Goal: Find specific page/section: Find specific page/section

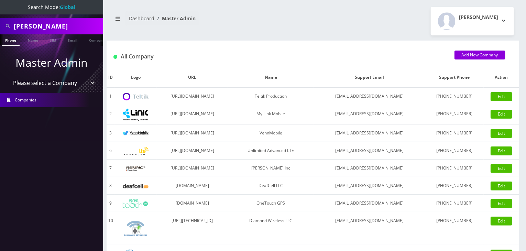
drag, startPoint x: 0, startPoint y: 0, endPoint x: 58, endPoint y: 87, distance: 104.6
click at [57, 82] on select "Please select a Company Teltik Production My Link Mobile VennMobile Unlimited A…" at bounding box center [52, 82] width 88 height 13
click at [8, 76] on select "Please select a Company Teltik Production My Link Mobile VennMobile Unlimited A…" at bounding box center [52, 82] width 88 height 13
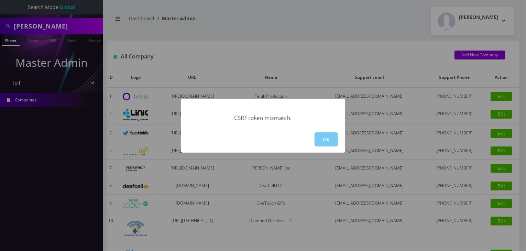
click at [325, 134] on button "OK" at bounding box center [325, 139] width 23 height 14
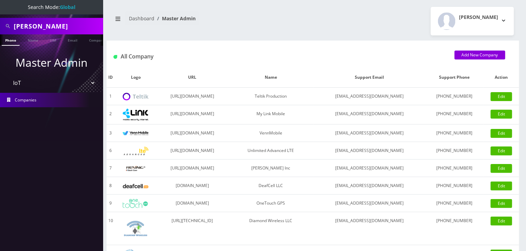
drag, startPoint x: 66, startPoint y: 82, endPoint x: 65, endPoint y: 88, distance: 5.3
click at [66, 82] on select "Please select a Company Teltik Production My Link Mobile VennMobile Unlimited A…" at bounding box center [52, 82] width 88 height 13
select select "14"
click at [8, 76] on select "Please select a Company Teltik Production My Link Mobile VennMobile Unlimited A…" at bounding box center [52, 82] width 88 height 13
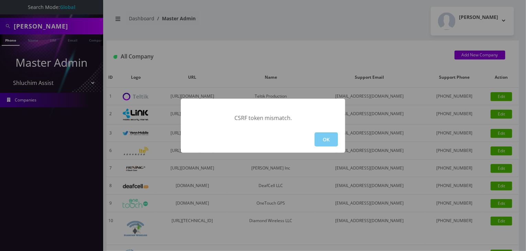
drag, startPoint x: 323, startPoint y: 138, endPoint x: 212, endPoint y: 121, distance: 112.4
click at [318, 138] on button "OK" at bounding box center [325, 139] width 23 height 14
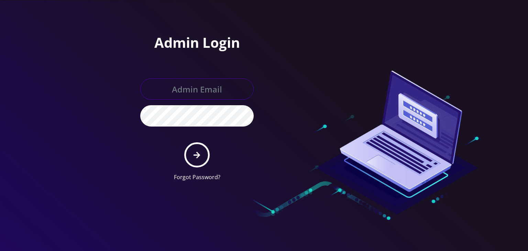
type input "[PERSON_NAME][EMAIL_ADDRESS][DOMAIN_NAME]"
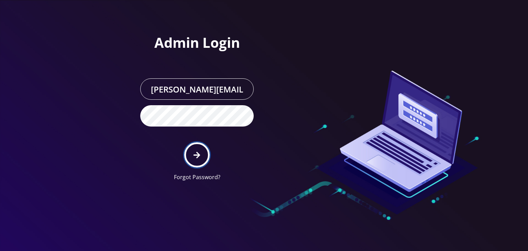
click at [193, 152] on button "submit" at bounding box center [196, 154] width 25 height 25
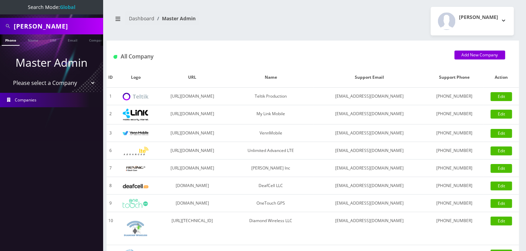
drag, startPoint x: 51, startPoint y: 81, endPoint x: 51, endPoint y: 87, distance: 6.2
click at [51, 81] on select "Please select a Company Teltik Production My Link Mobile VennMobile Unlimited A…" at bounding box center [52, 82] width 88 height 13
select select "13"
click at [8, 76] on select "Please select a Company Teltik Production My Link Mobile VennMobile Unlimited A…" at bounding box center [52, 82] width 88 height 13
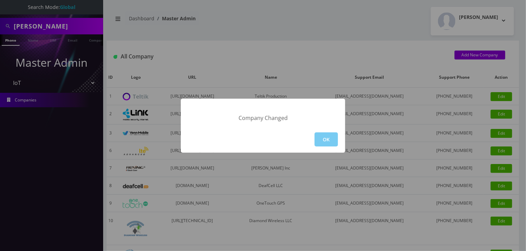
click at [316, 135] on button "OK" at bounding box center [325, 139] width 23 height 14
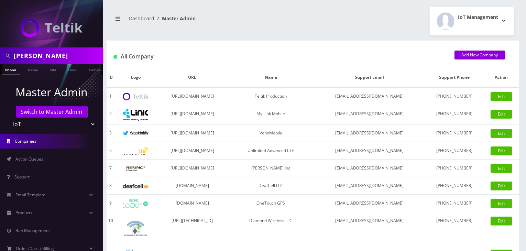
click at [58, 161] on link "Action Queues" at bounding box center [51, 159] width 103 height 14
